Goal: Transaction & Acquisition: Purchase product/service

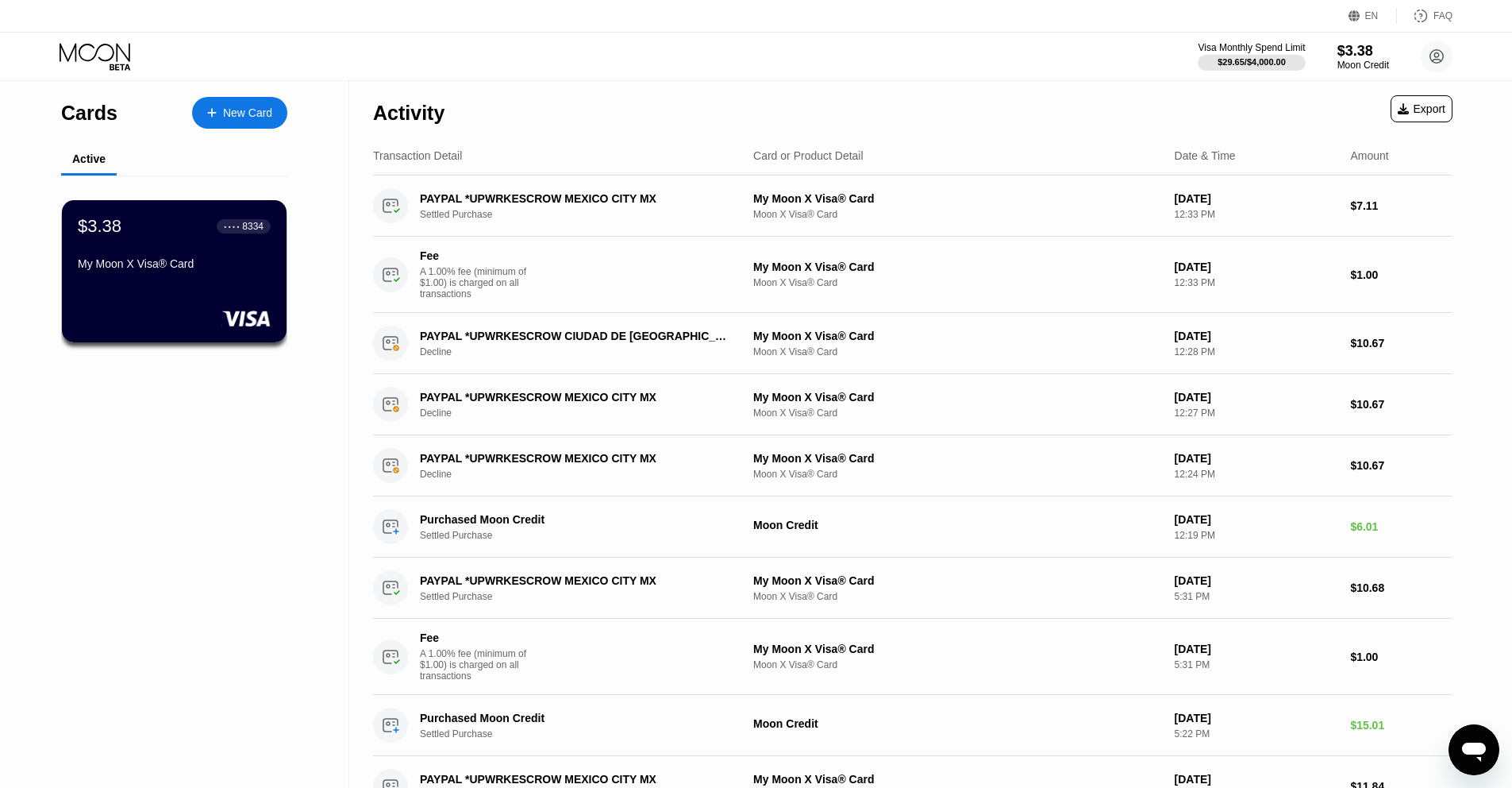
click at [265, 112] on div "New Card" at bounding box center [247, 113] width 49 height 14
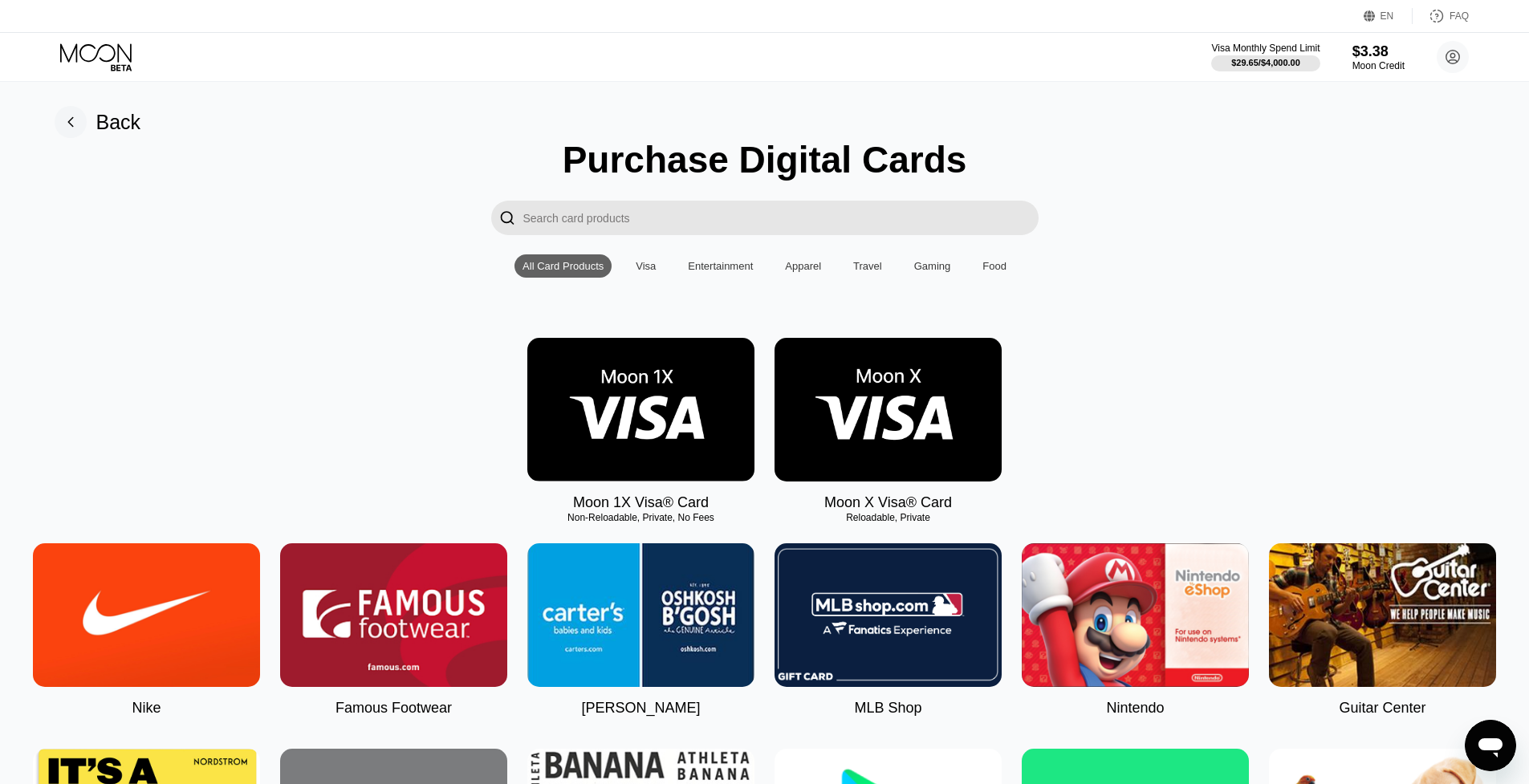
click at [881, 397] on img at bounding box center [887, 409] width 227 height 143
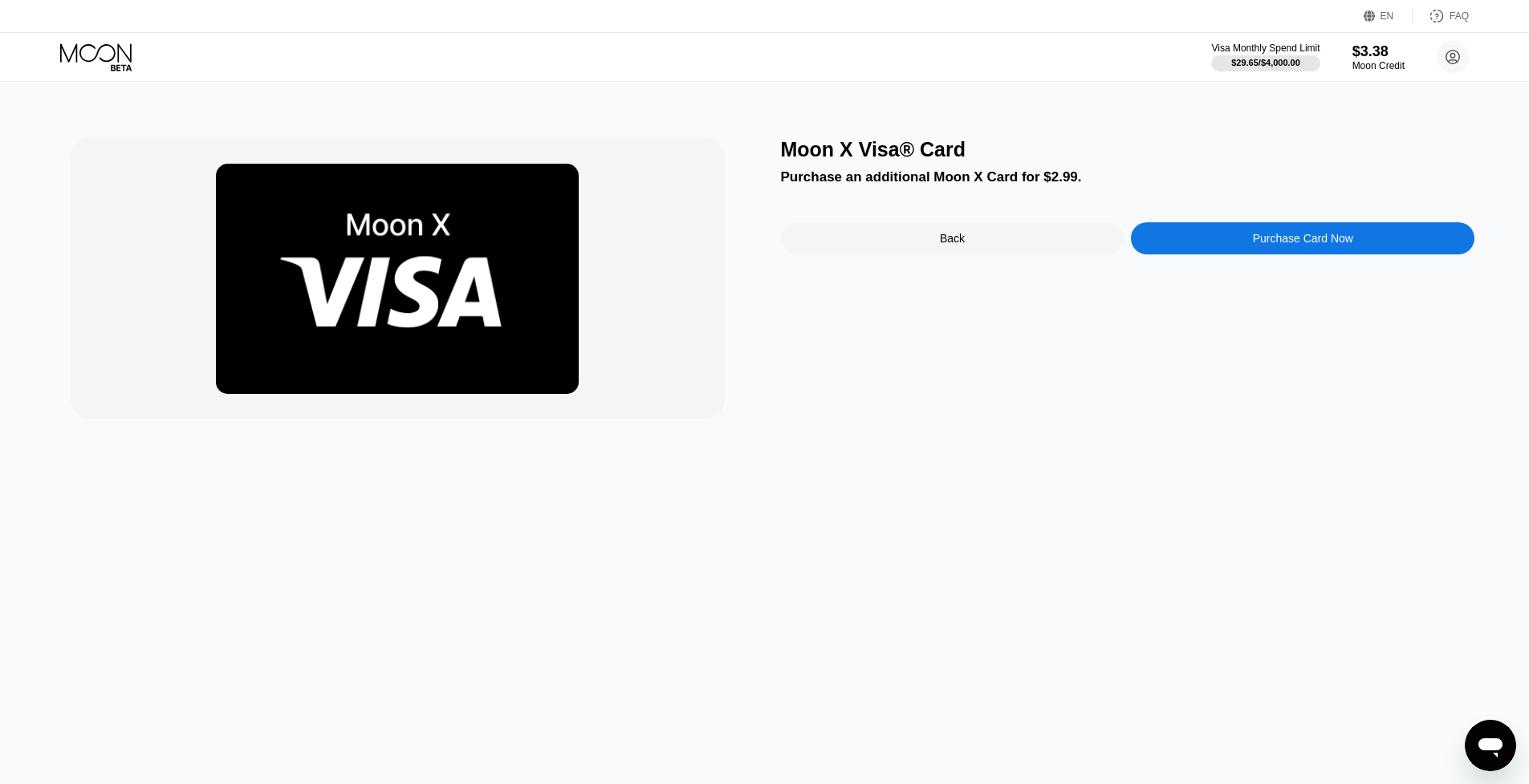
click at [1249, 244] on div "Purchase Card Now" at bounding box center [1302, 238] width 344 height 32
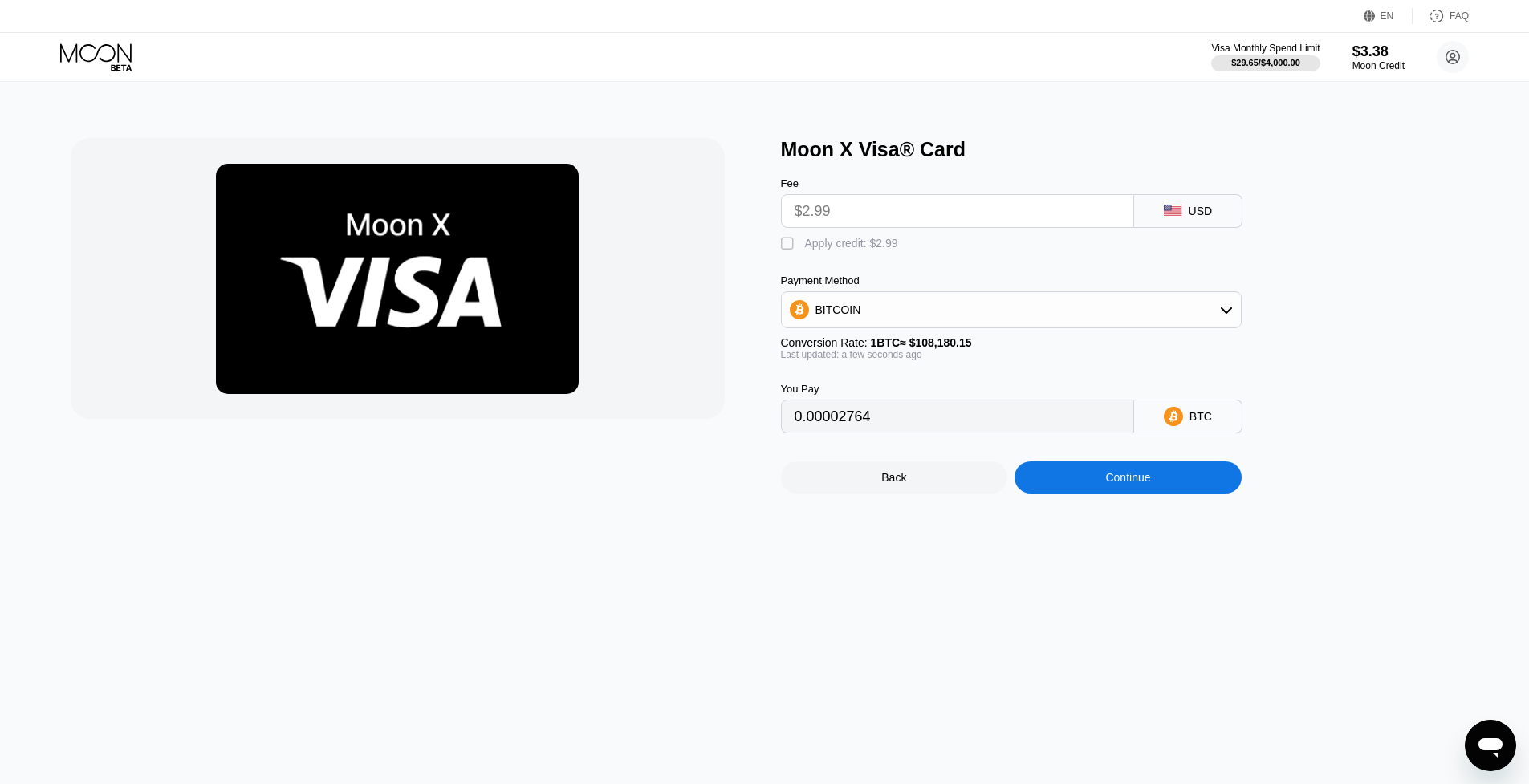
drag, startPoint x: 820, startPoint y: 242, endPoint x: 857, endPoint y: 268, distance: 45.2
click at [820, 242] on div "Apply credit: $2.99" at bounding box center [851, 243] width 93 height 13
type input "0"
click at [1109, 484] on div "Continue" at bounding box center [1127, 478] width 45 height 13
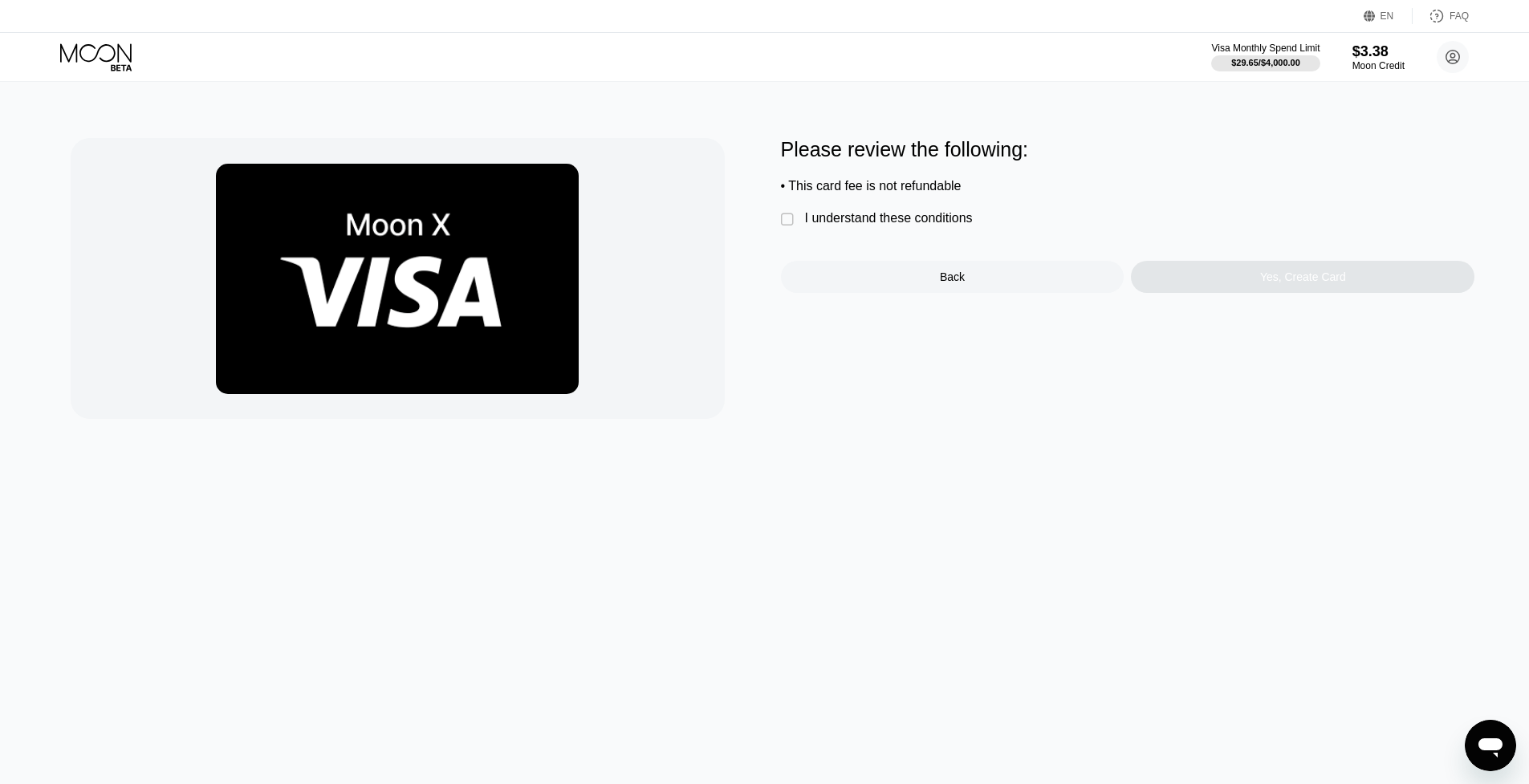
drag, startPoint x: 877, startPoint y: 214, endPoint x: 986, endPoint y: 232, distance: 110.5
click at [877, 215] on div "I understand these conditions" at bounding box center [888, 219] width 168 height 15
click at [1270, 284] on div "Yes, Create Card" at bounding box center [1302, 277] width 344 height 32
click at [1219, 278] on div "Yes, Create Card" at bounding box center [1302, 277] width 344 height 32
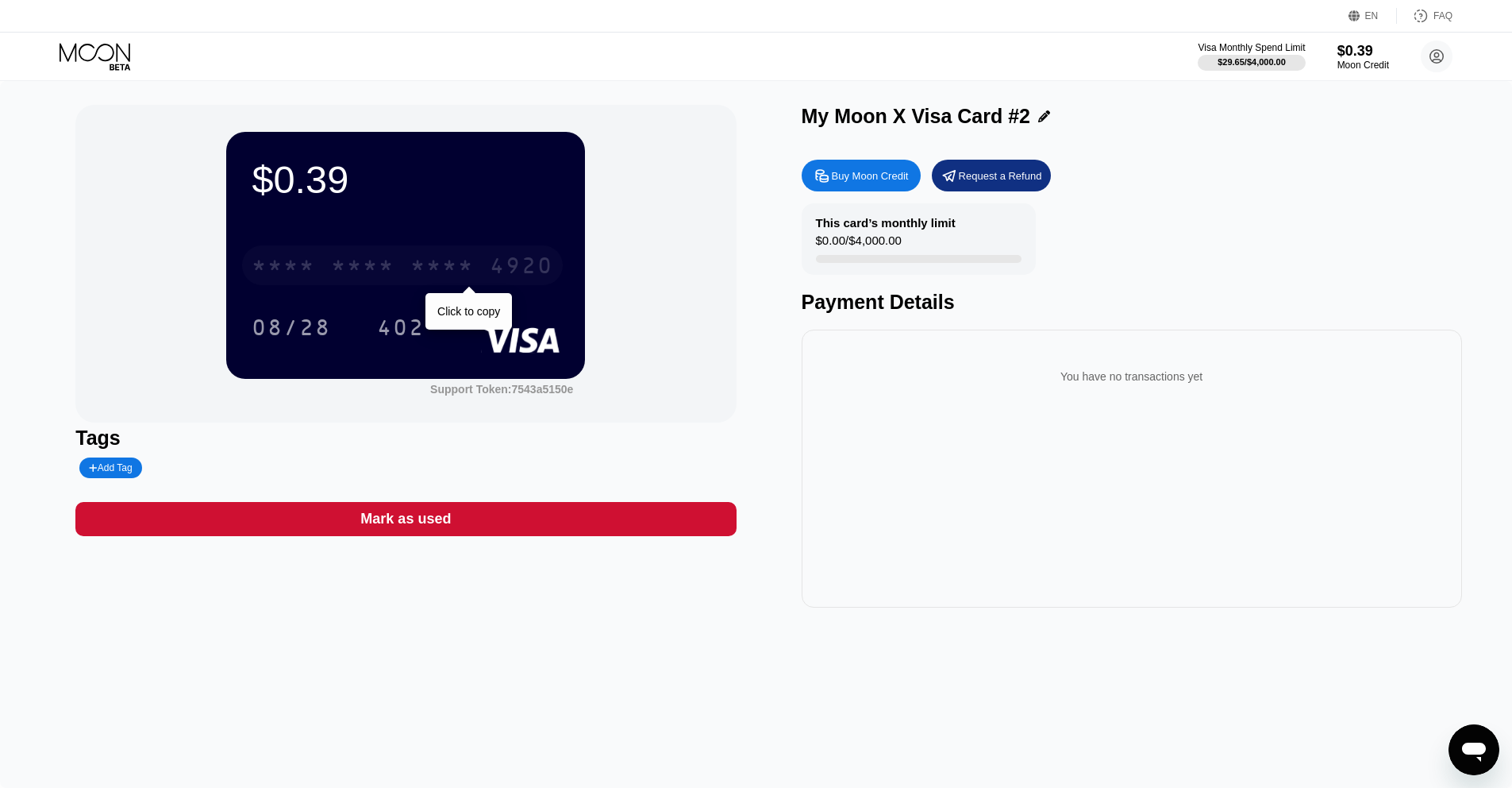
click at [498, 270] on div "4920" at bounding box center [521, 267] width 63 height 25
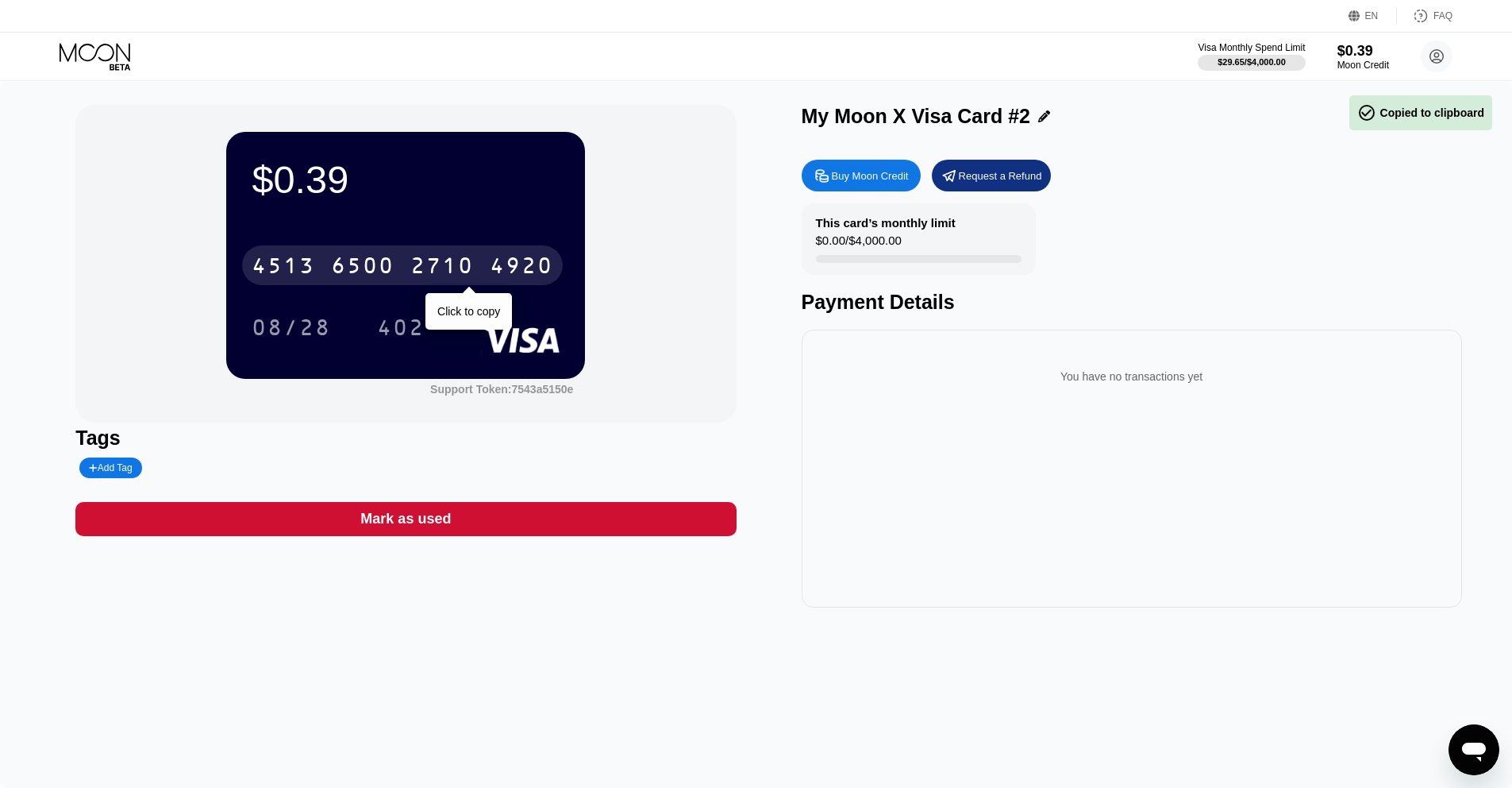
click at [498, 271] on div "4920" at bounding box center [521, 267] width 63 height 25
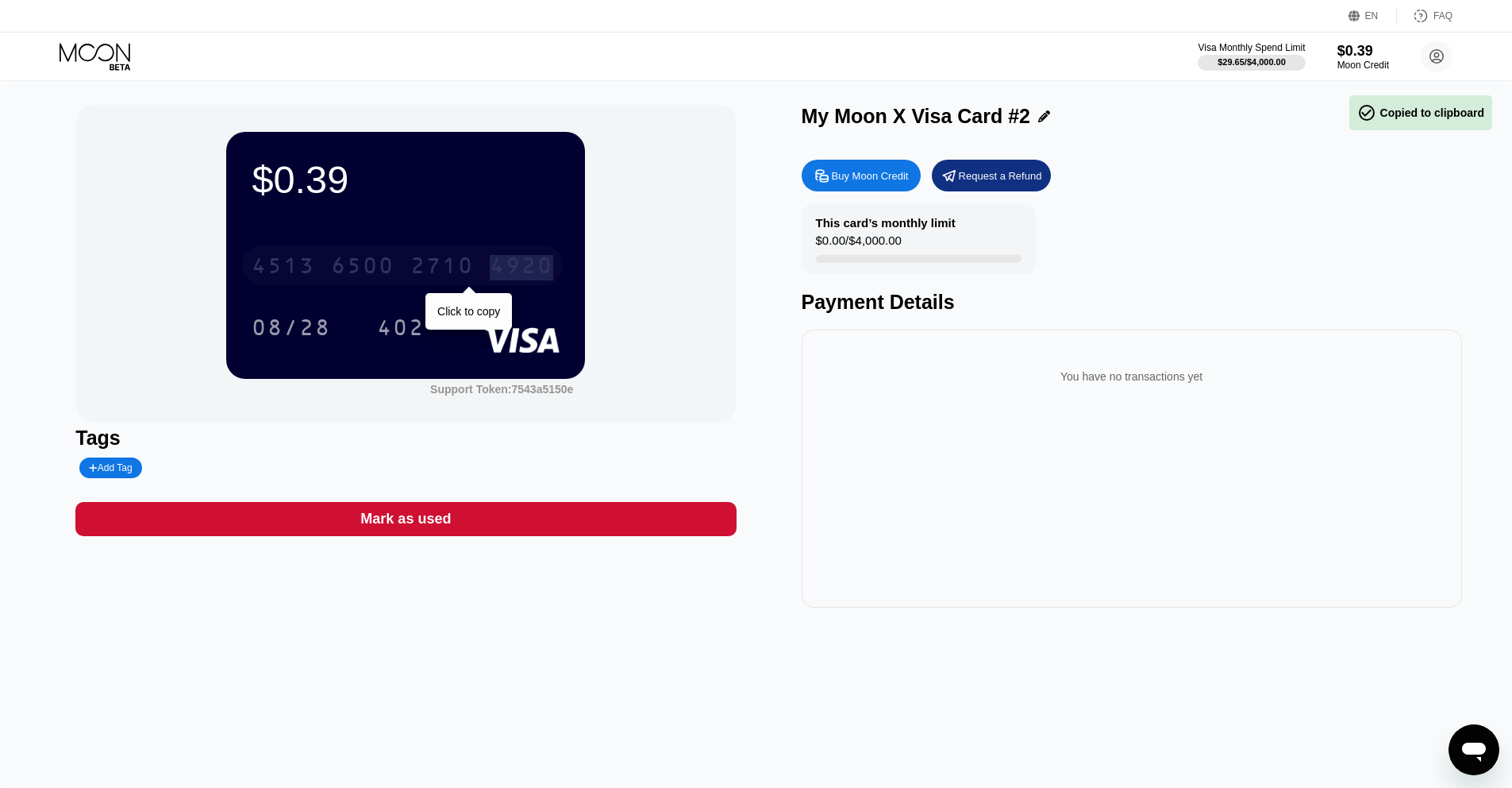
click at [498, 271] on div "4920" at bounding box center [521, 267] width 63 height 25
drag, startPoint x: 498, startPoint y: 271, endPoint x: 507, endPoint y: 270, distance: 9.1
click at [394, 271] on div "6500" at bounding box center [363, 267] width 63 height 25
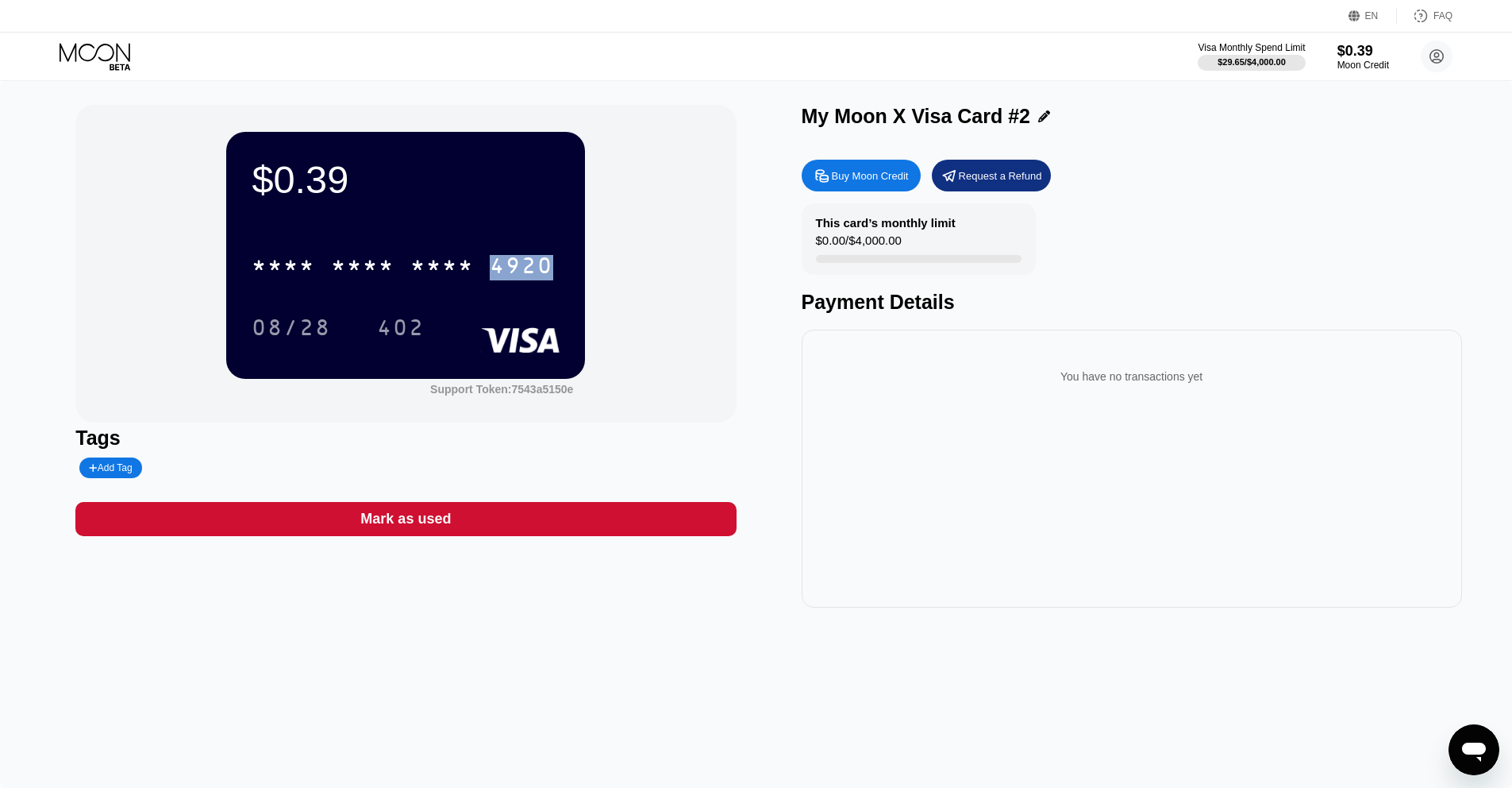
click at [515, 209] on div "$0.39 * * * * * * * * * * * * 4920 08/28 402" at bounding box center [405, 255] width 359 height 246
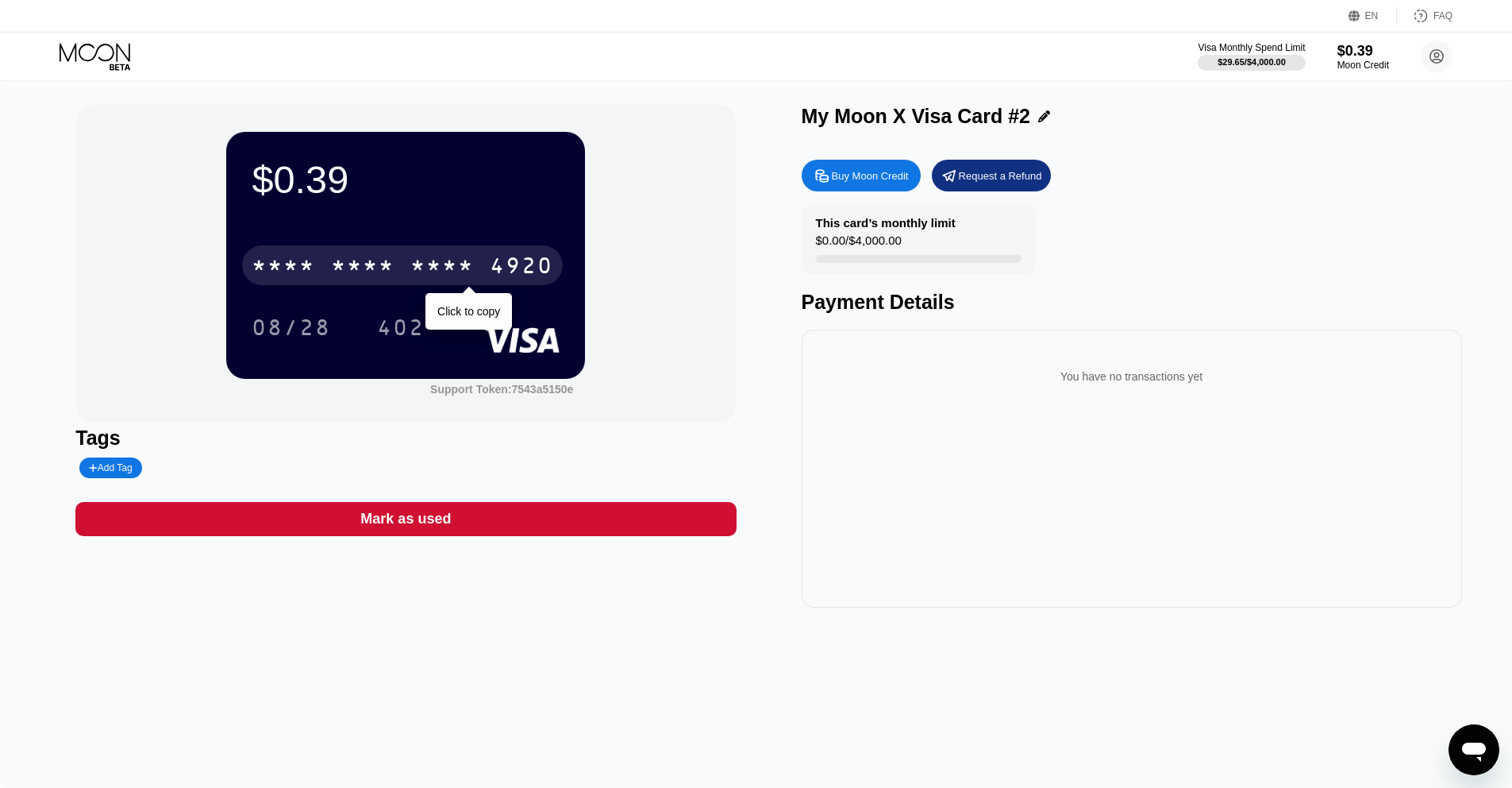
click at [484, 263] on div "* * * * * * * * * * * * 4920" at bounding box center [402, 265] width 321 height 40
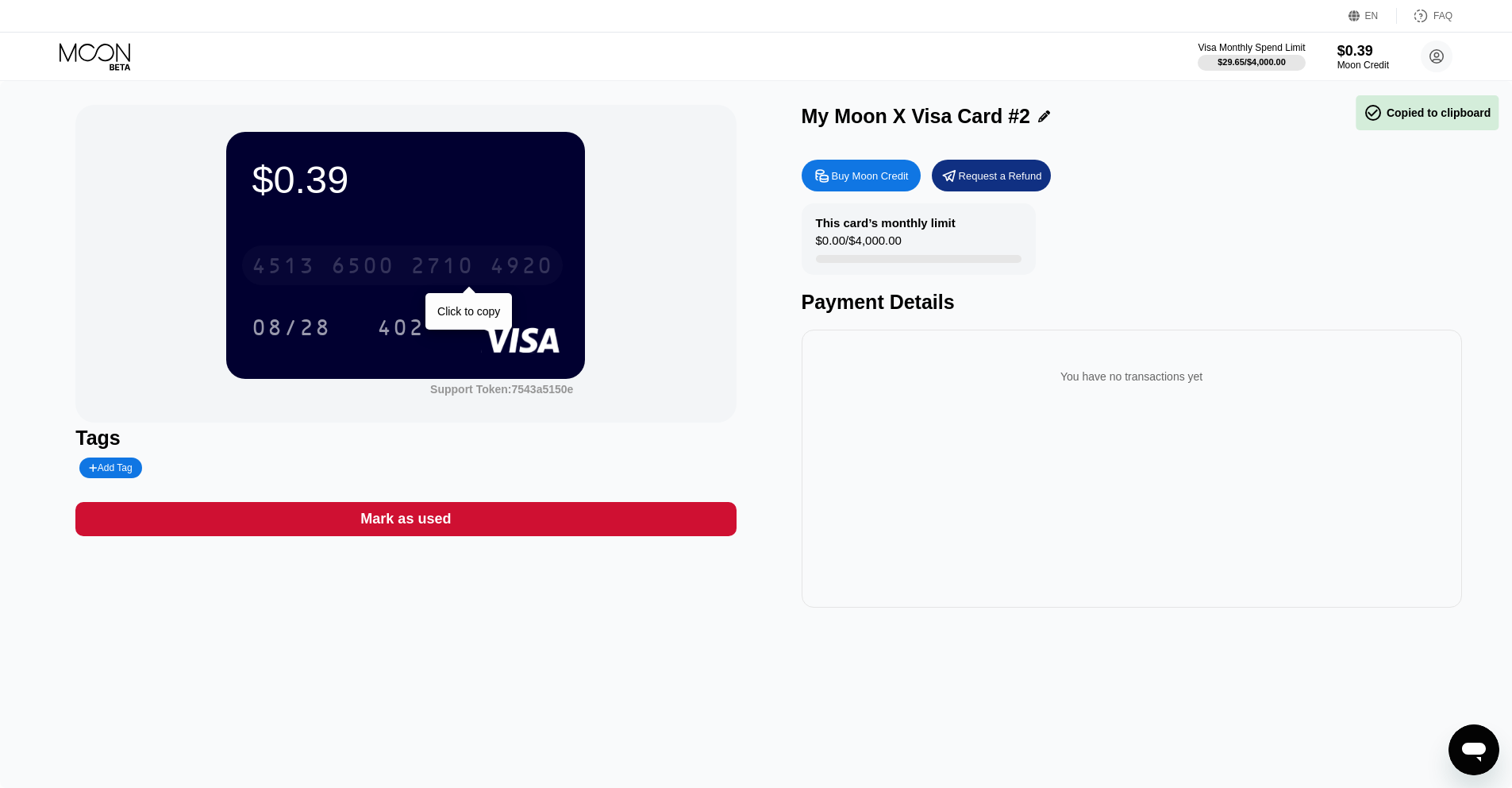
click at [480, 264] on div "[CREDIT_CARD_NUMBER]" at bounding box center [402, 265] width 321 height 40
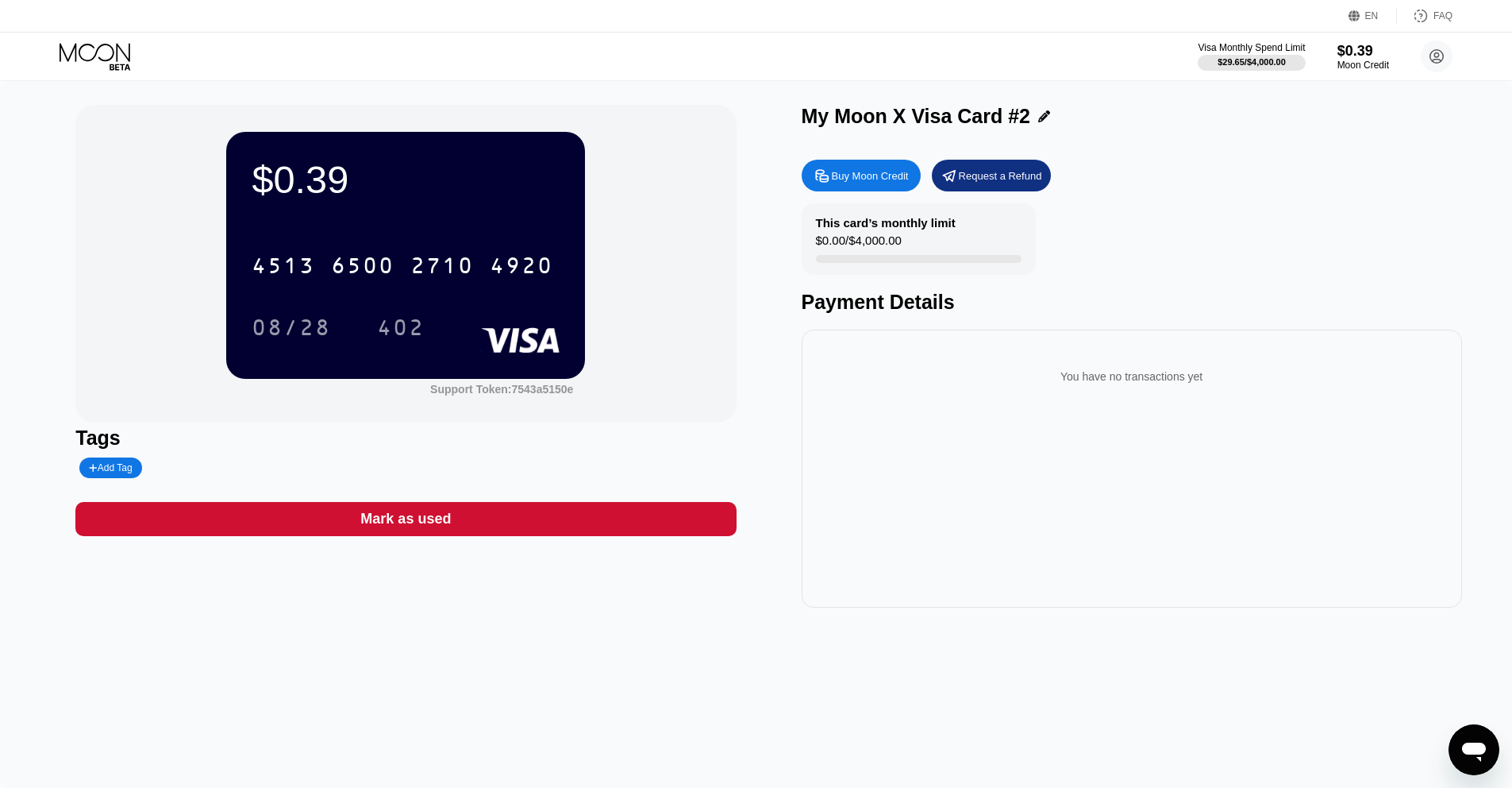
click at [413, 331] on div "402" at bounding box center [401, 329] width 48 height 25
click at [414, 331] on div "402" at bounding box center [401, 329] width 48 height 25
click at [529, 262] on div "4920" at bounding box center [521, 267] width 63 height 25
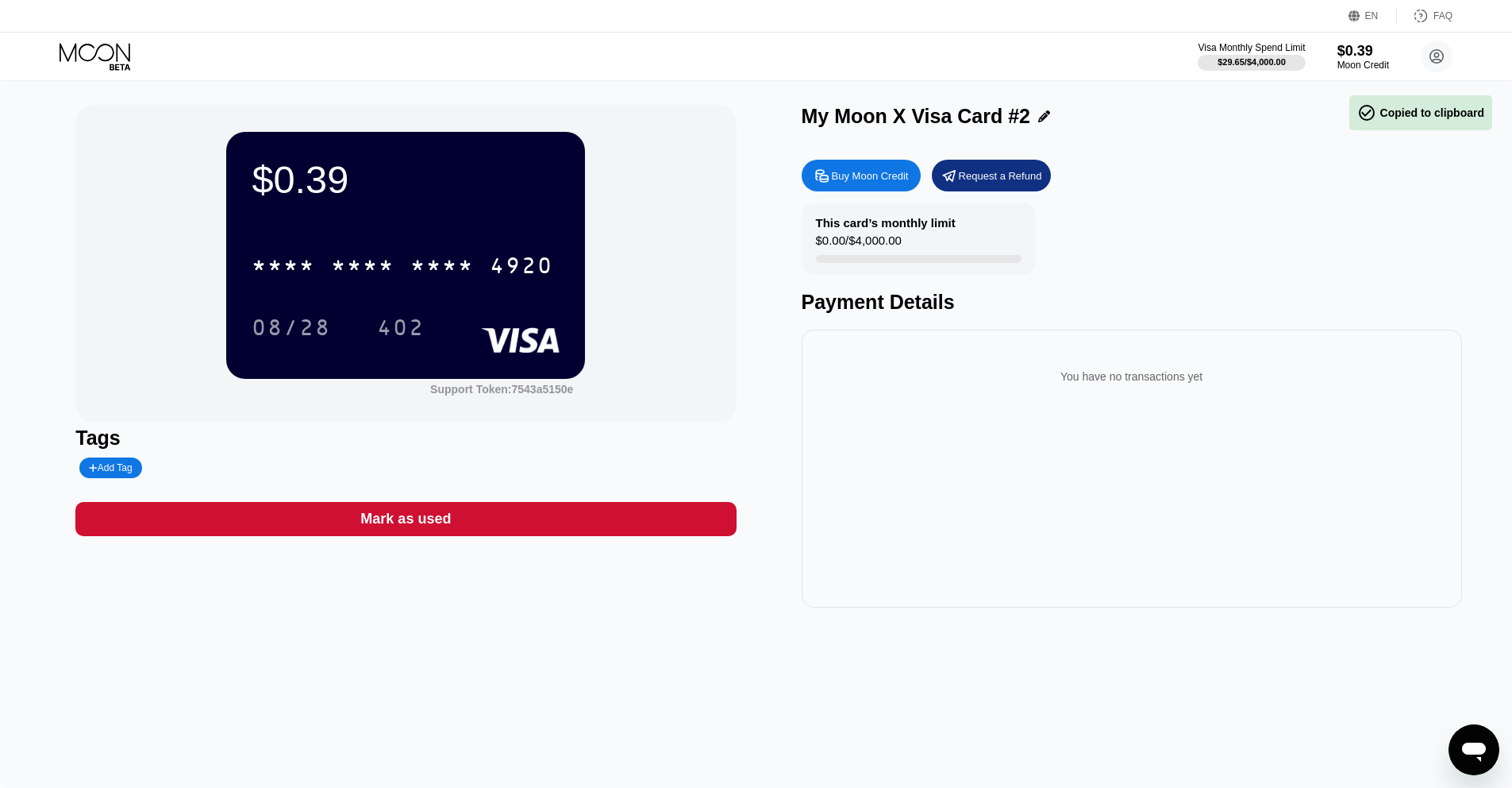
drag, startPoint x: 687, startPoint y: 245, endPoint x: 745, endPoint y: 223, distance: 62.0
click at [687, 245] on div "$0.39 * * * * * * * * * * * * 4920 08/28 402 Support Token: 7543a5150e" at bounding box center [406, 263] width 660 height 317
click at [1370, 47] on div "$0.39" at bounding box center [1363, 50] width 53 height 17
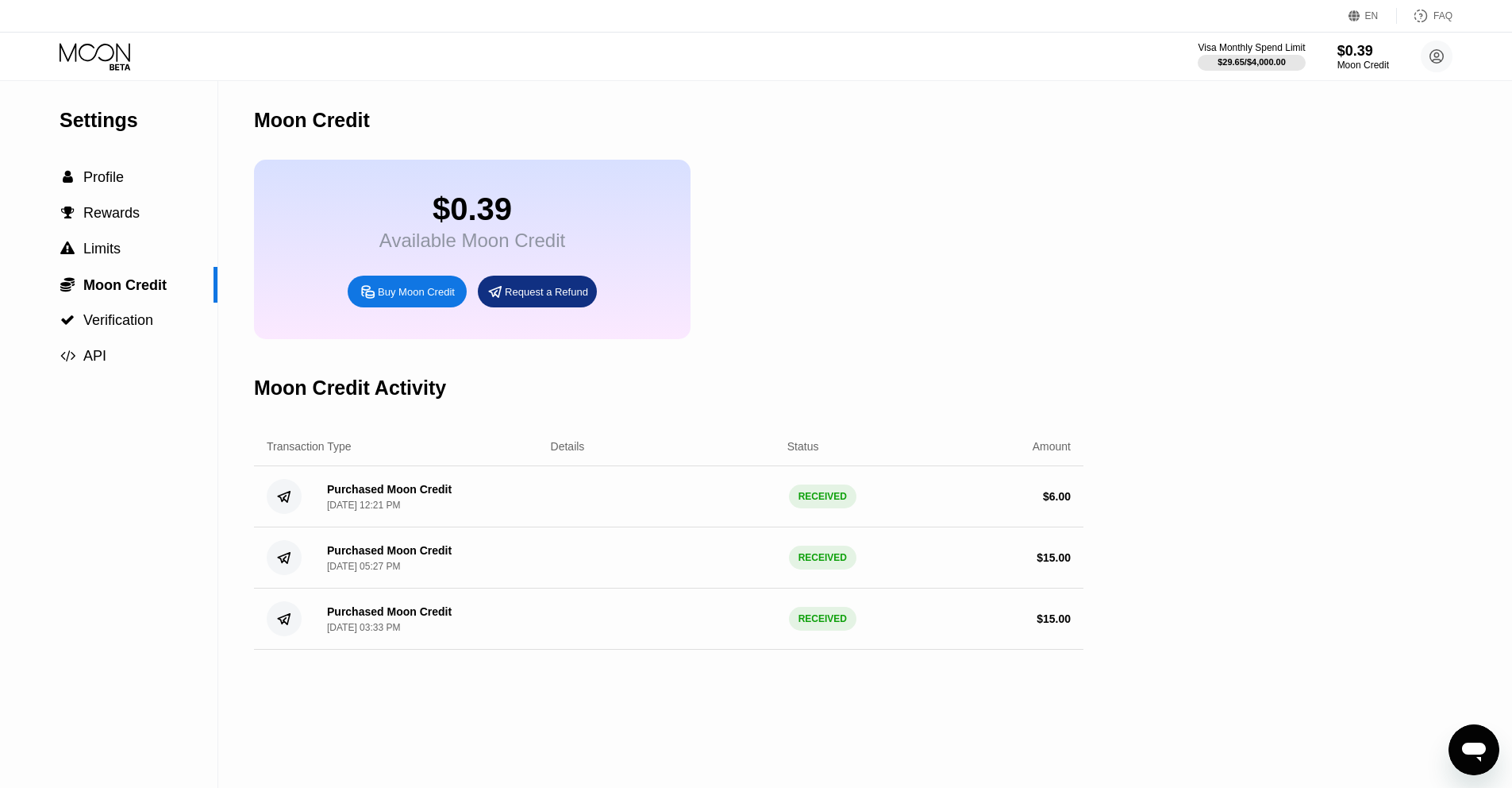
click at [107, 53] on icon at bounding box center [96, 57] width 74 height 28
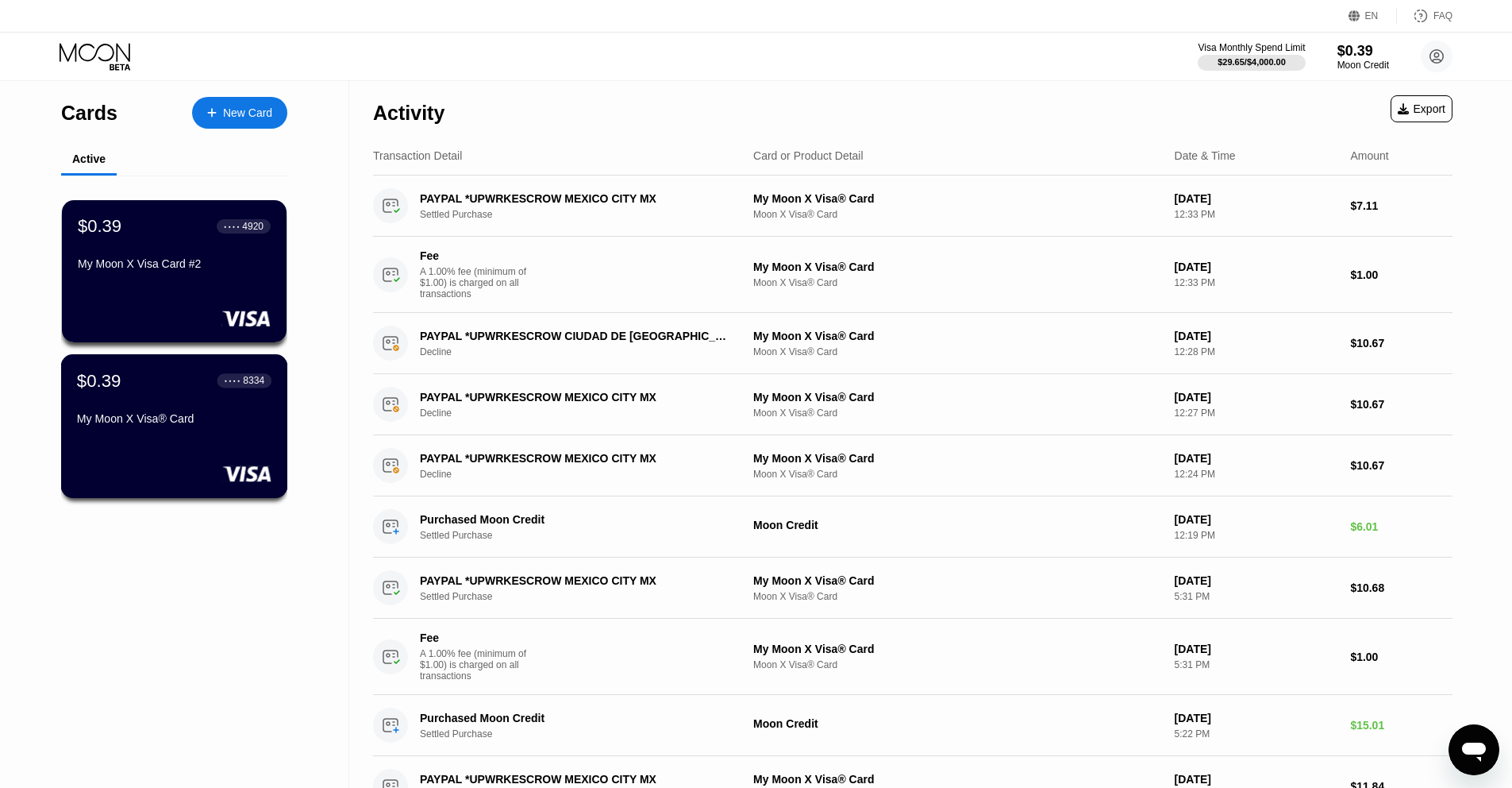
click at [247, 423] on div "My Moon X Visa® Card" at bounding box center [174, 419] width 194 height 13
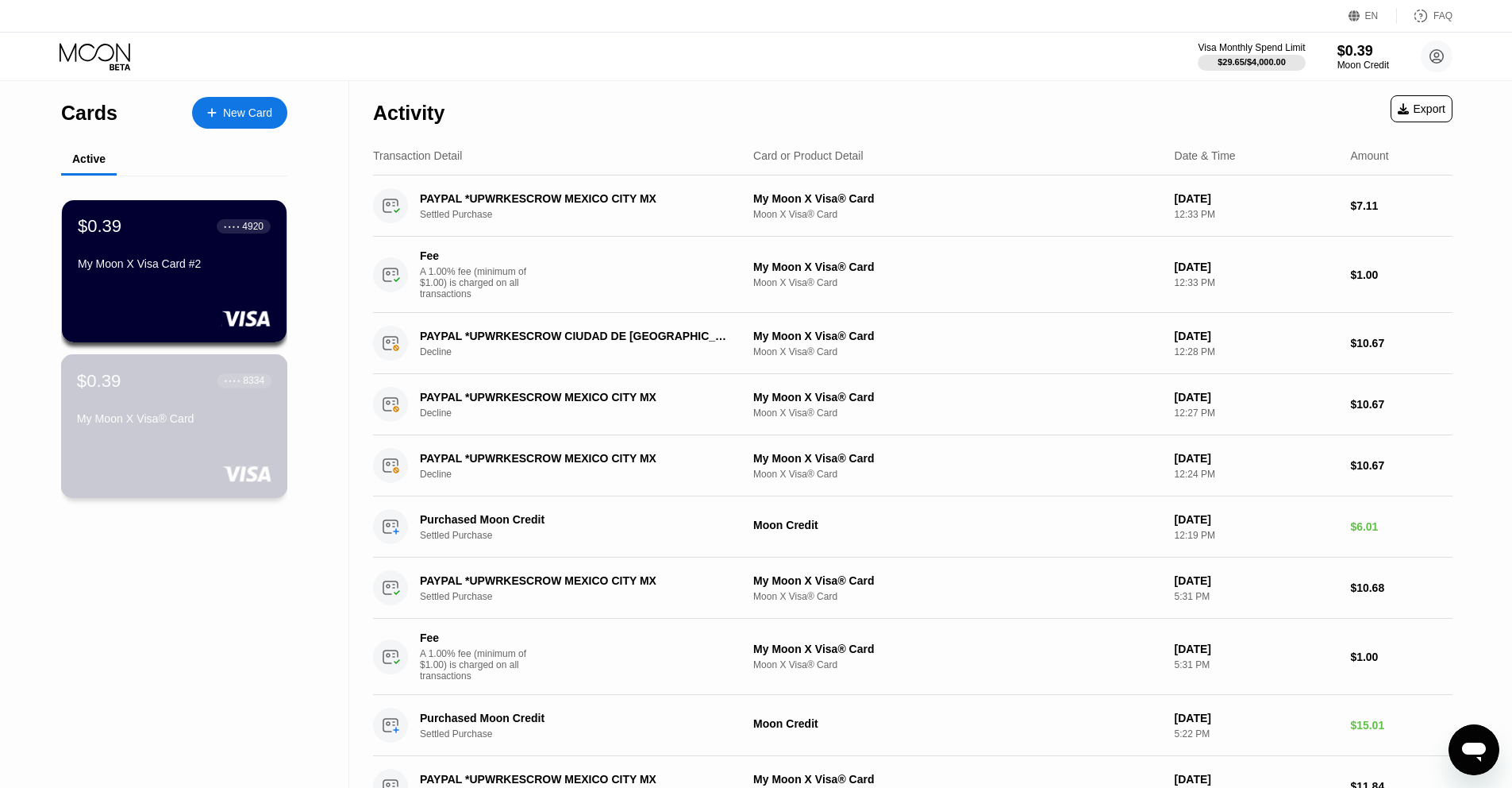
click at [219, 427] on div "My Moon X Visa® Card" at bounding box center [174, 422] width 194 height 19
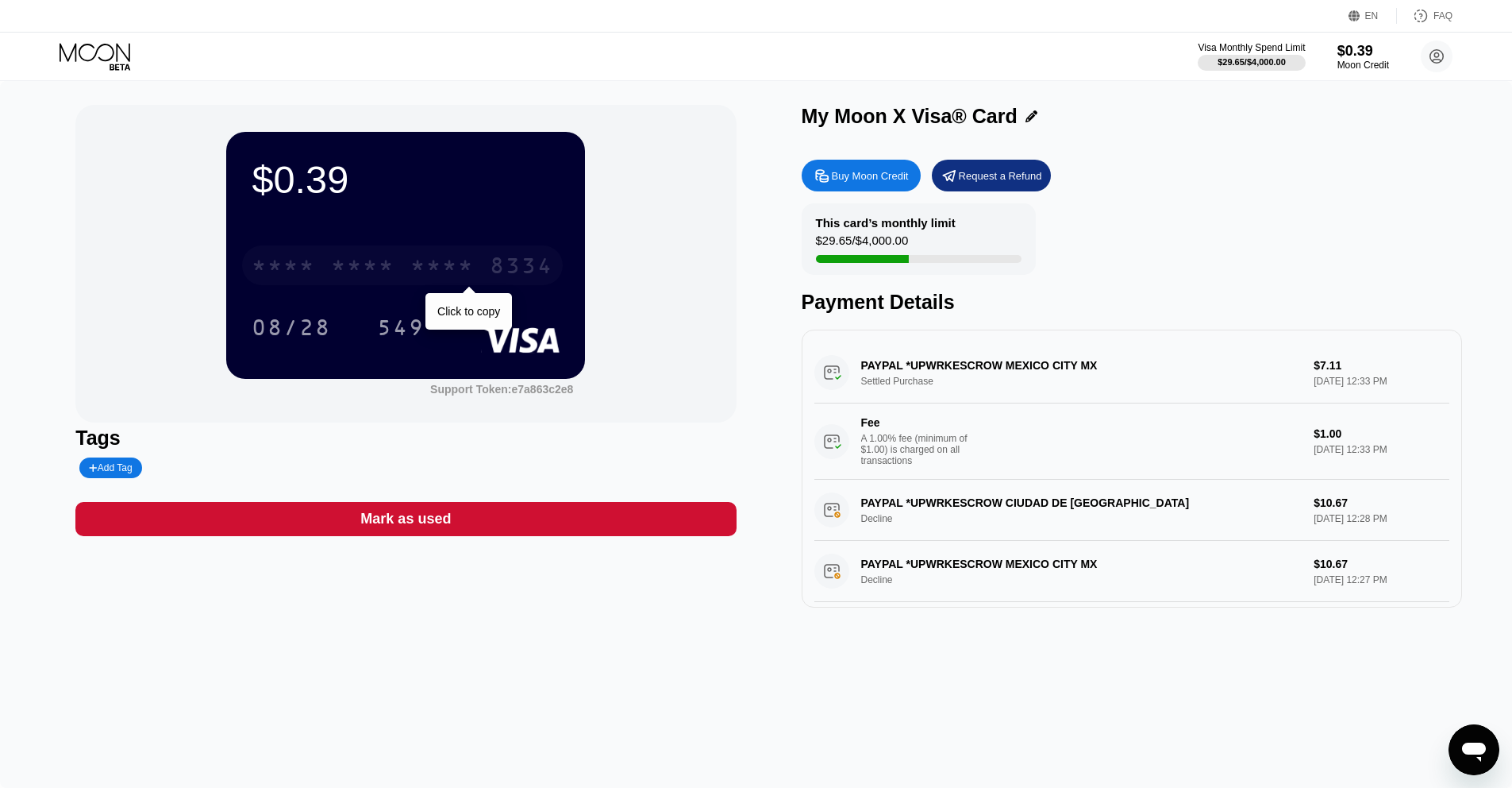
click at [481, 269] on div "* * * * * * * * * * * * 8334" at bounding box center [402, 265] width 321 height 40
click at [304, 262] on div "4513" at bounding box center [283, 267] width 63 height 25
